Goal: Browse casually

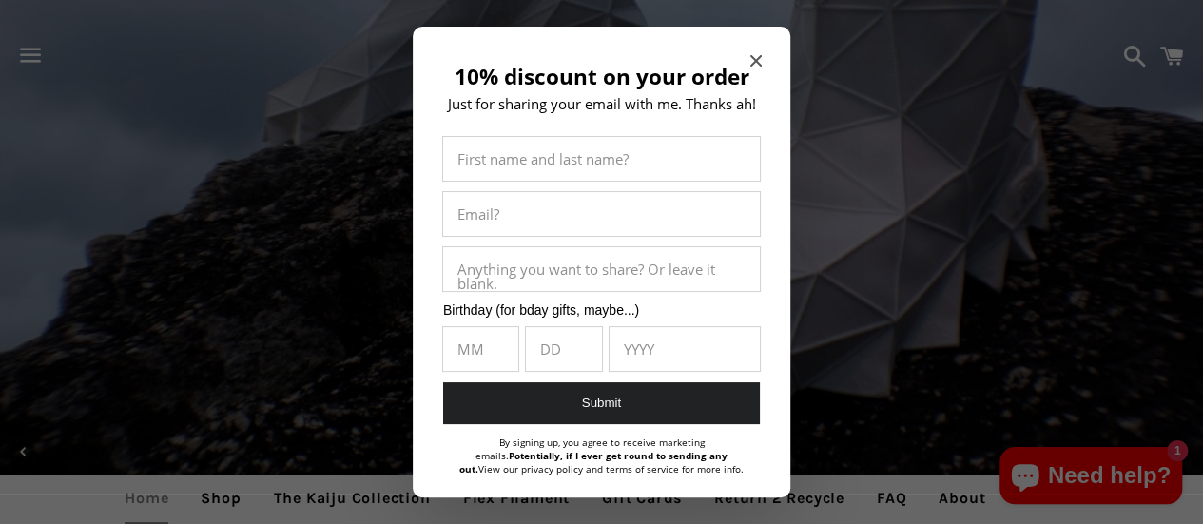
click at [751, 58] on icon "Close modal" at bounding box center [756, 60] width 11 height 11
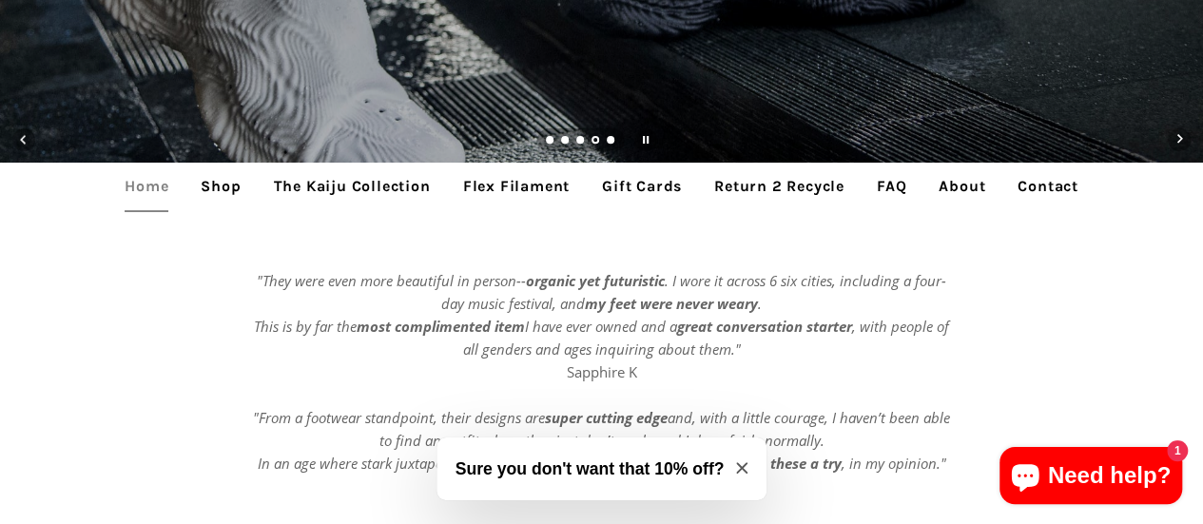
scroll to position [380, 0]
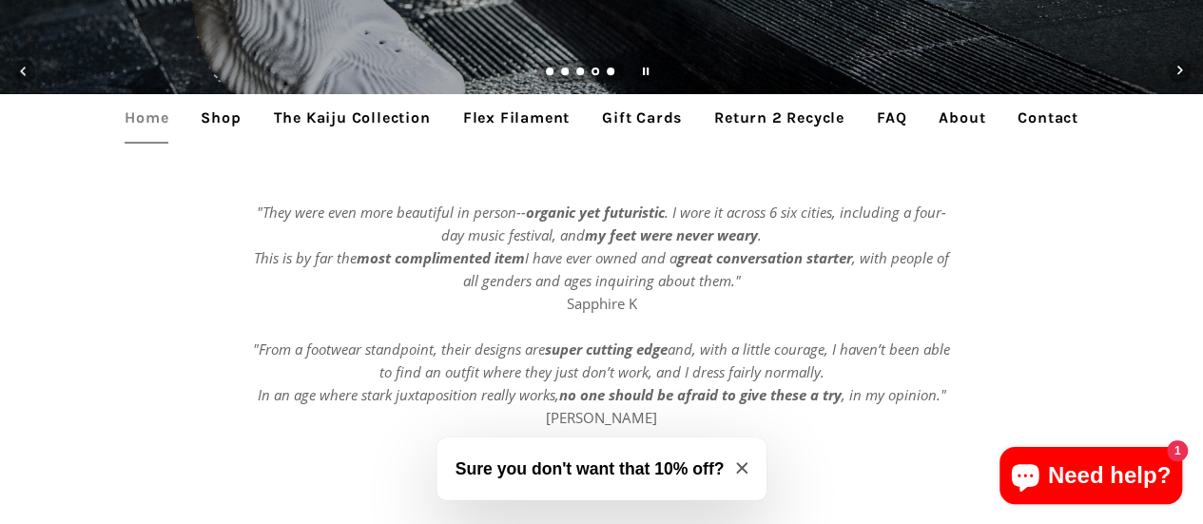
click at [342, 114] on link "The Kaiju Collection" at bounding box center [352, 118] width 185 height 48
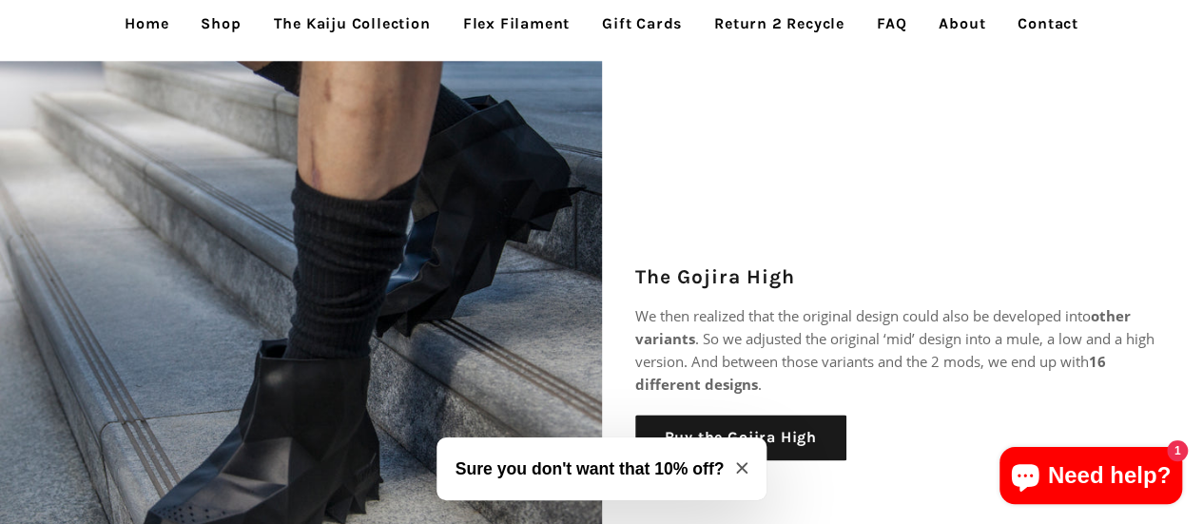
scroll to position [1237, 0]
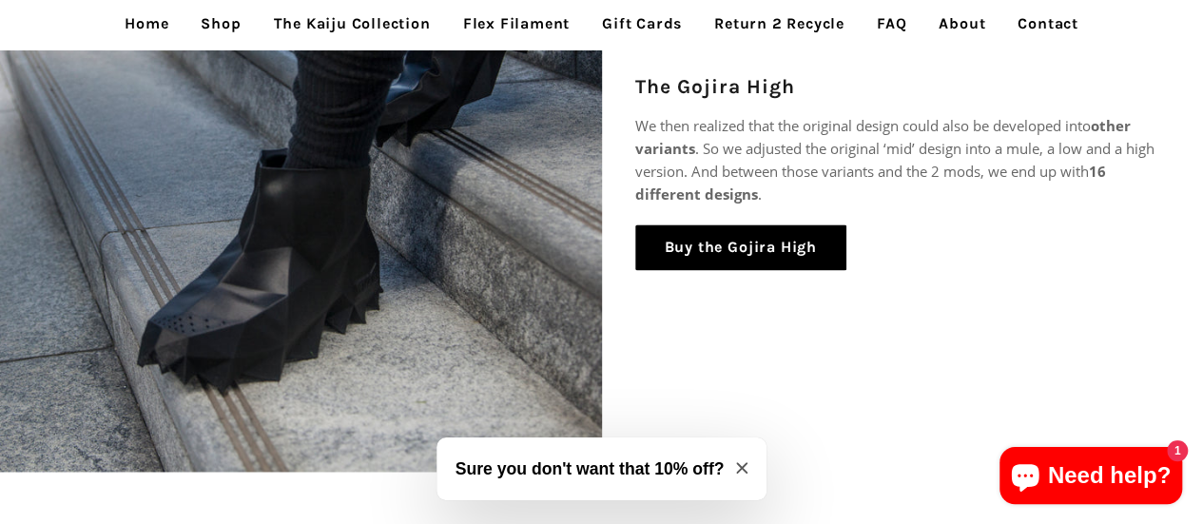
click at [659, 245] on link "Buy the Gojira High" at bounding box center [740, 247] width 211 height 46
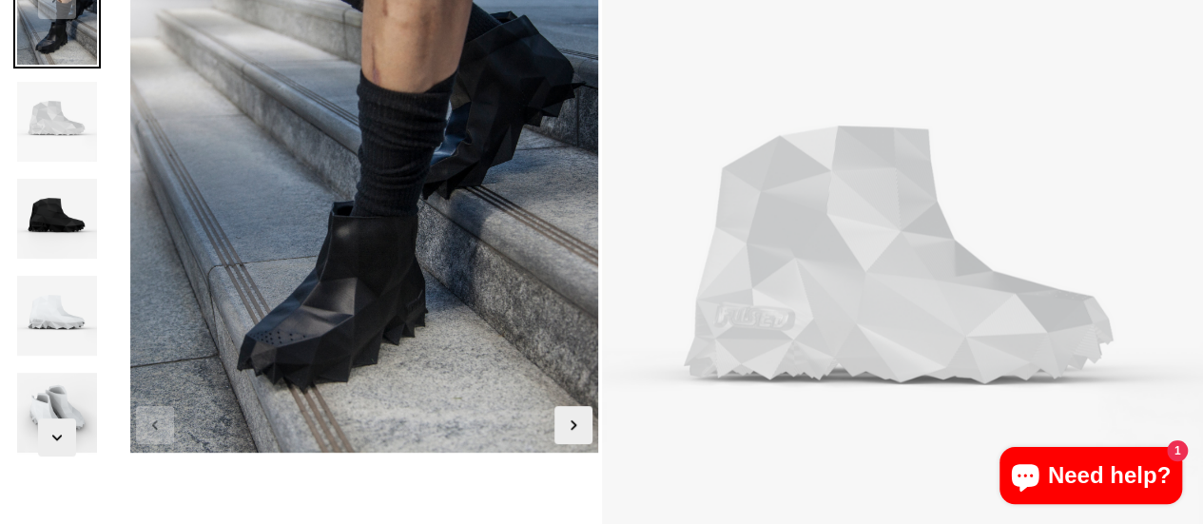
scroll to position [190, 0]
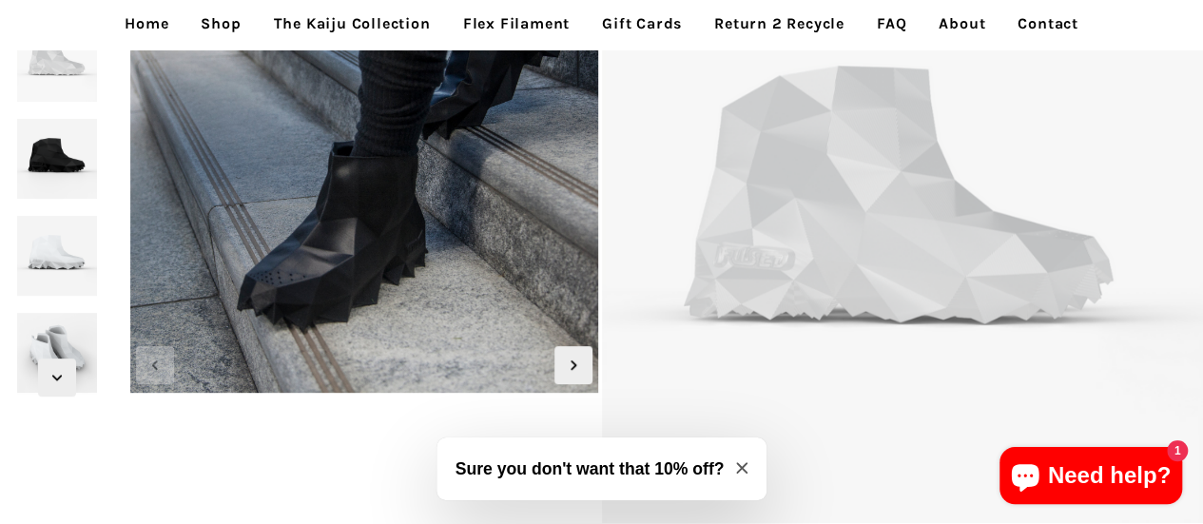
click at [63, 149] on img at bounding box center [57, 159] width 88 height 88
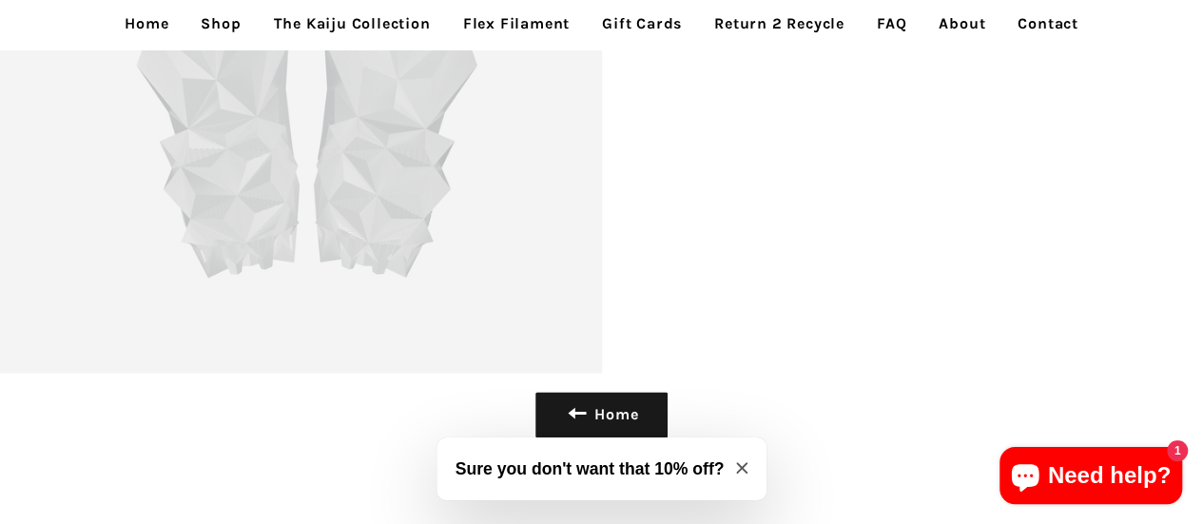
scroll to position [8086, 0]
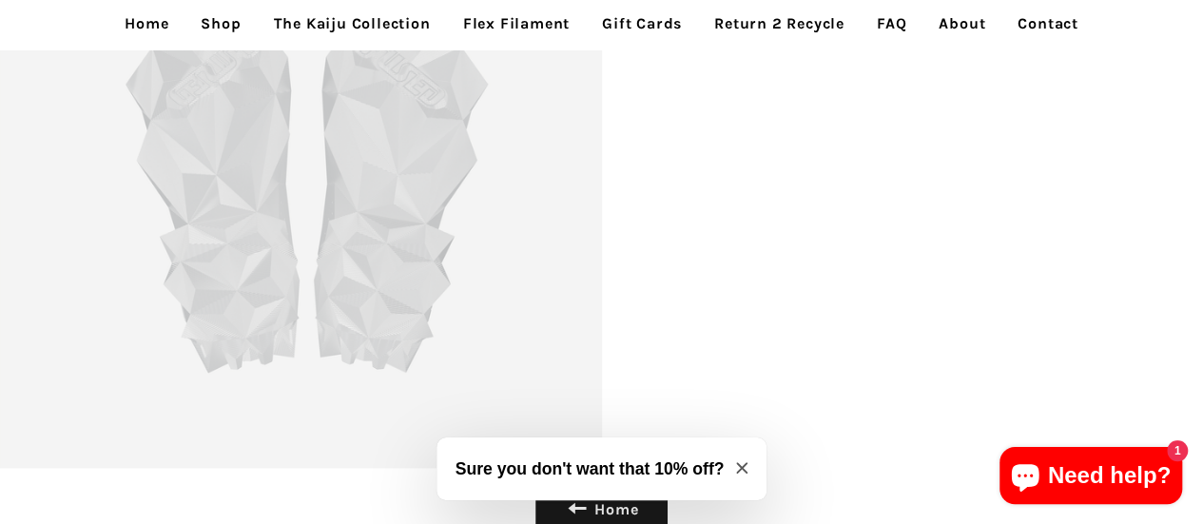
click at [960, 25] on link "About" at bounding box center [962, 24] width 75 height 48
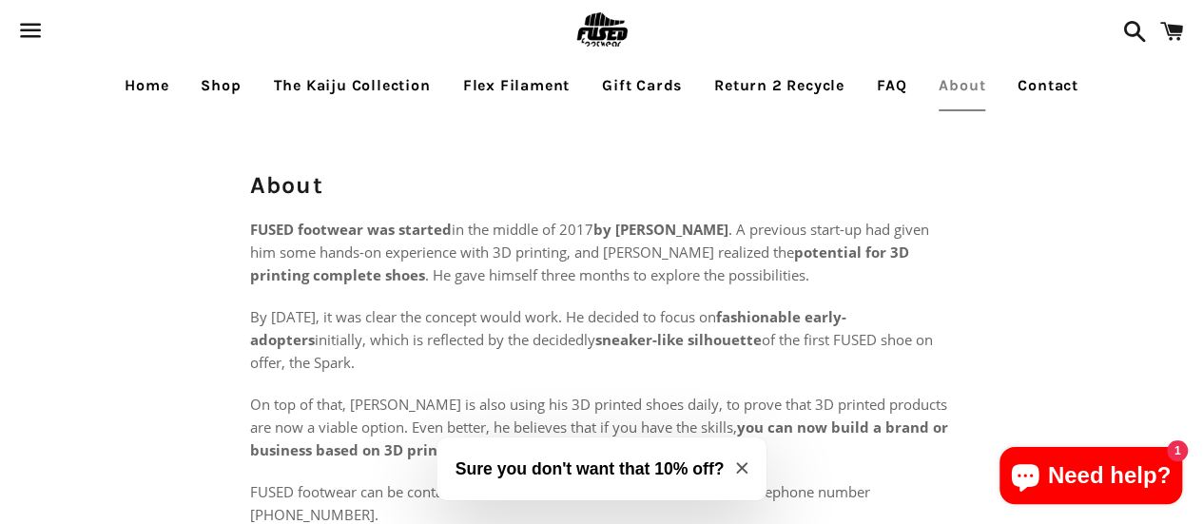
click at [809, 90] on link "Return 2 Recycle" at bounding box center [779, 86] width 159 height 48
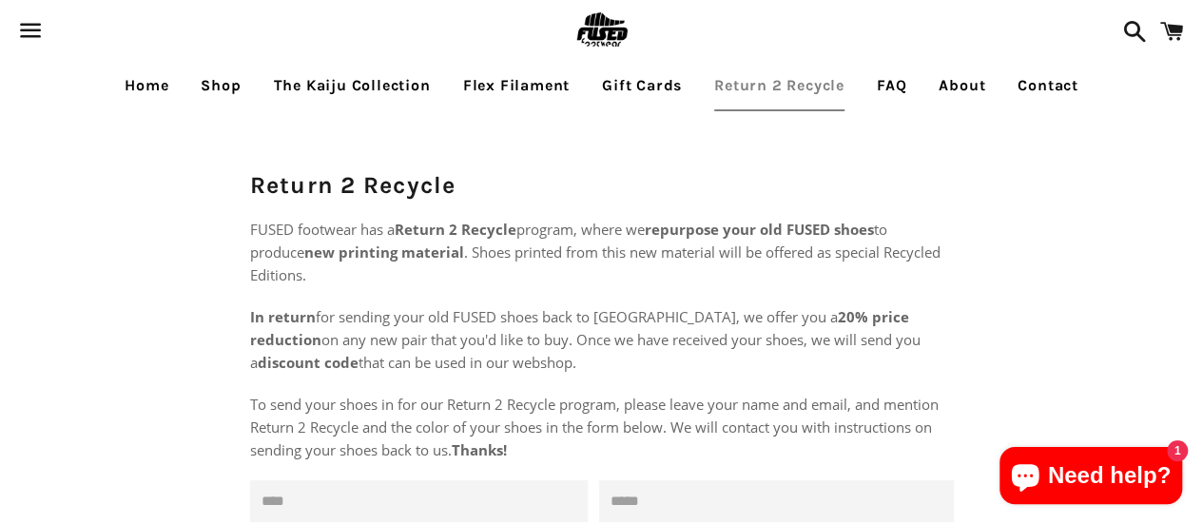
click at [341, 90] on link "The Kaiju Collection" at bounding box center [352, 86] width 185 height 48
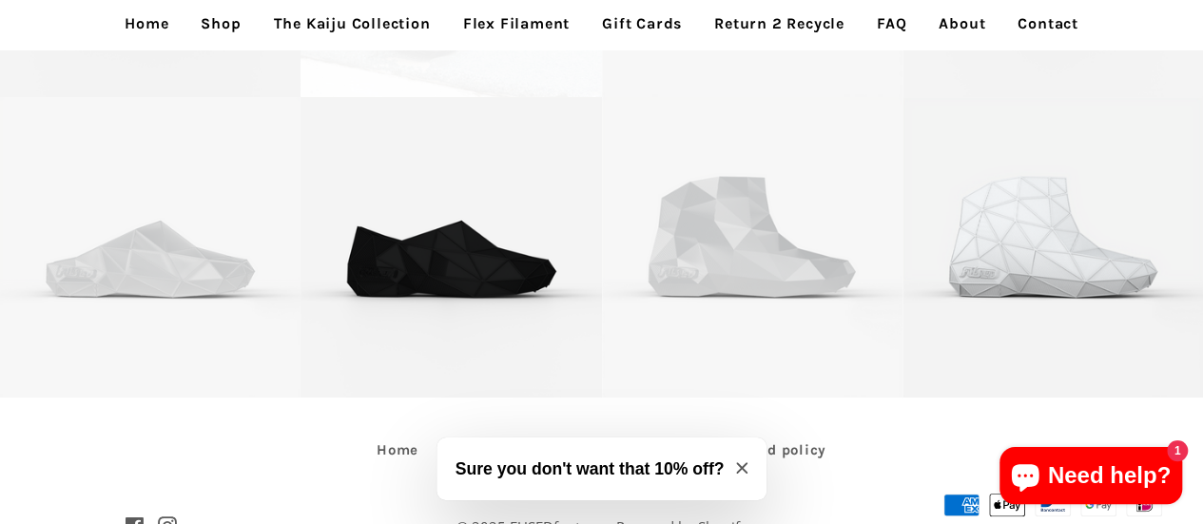
scroll to position [3972, 0]
